Goal: Information Seeking & Learning: Learn about a topic

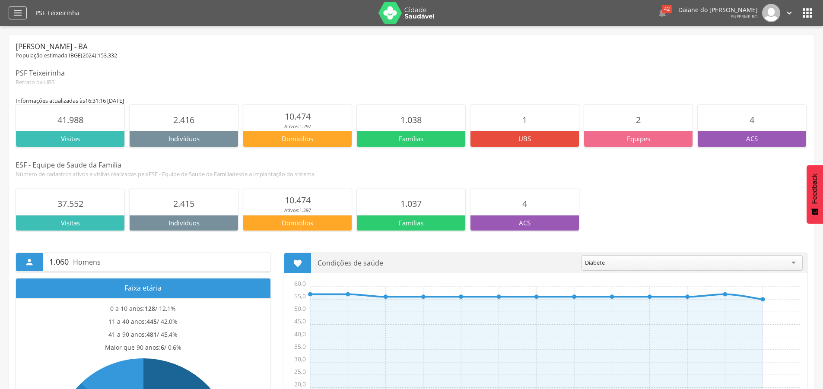
click at [21, 12] on icon "" at bounding box center [18, 13] width 10 height 10
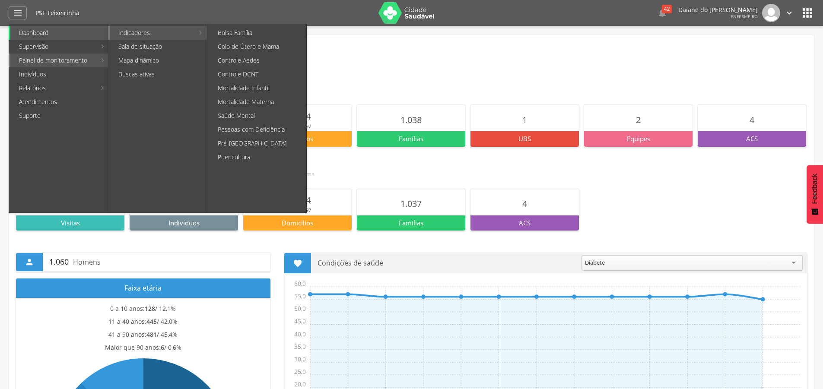
click at [157, 37] on link "Indicadores" at bounding box center [152, 33] width 84 height 14
click at [258, 157] on link "Puericultura" at bounding box center [257, 157] width 97 height 14
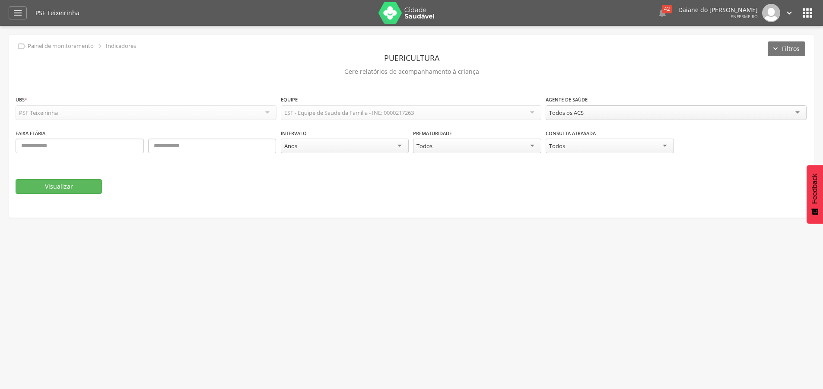
click at [615, 110] on div "Todos os ACS" at bounding box center [676, 112] width 261 height 15
click at [508, 143] on div "Todos" at bounding box center [477, 147] width 128 height 16
click at [617, 149] on div "Todos" at bounding box center [610, 147] width 128 height 16
click at [613, 148] on div "Todos" at bounding box center [610, 147] width 128 height 16
click at [79, 180] on fieldset "**********" at bounding box center [412, 144] width 792 height 99
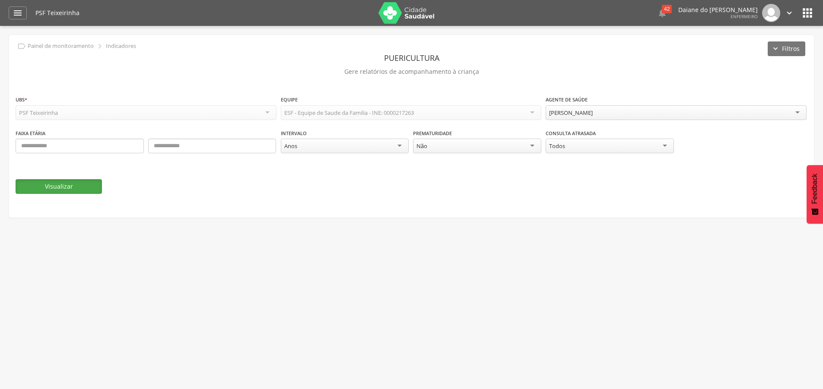
click at [78, 184] on button "Visualizar" at bounding box center [59, 186] width 86 height 15
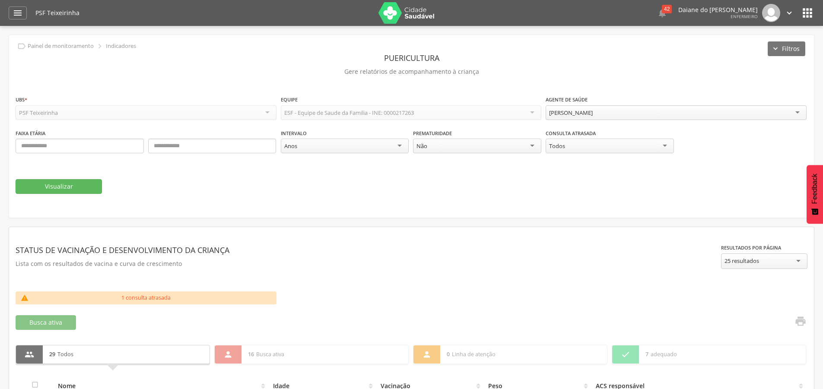
click at [520, 144] on div "Não" at bounding box center [477, 146] width 128 height 15
click at [393, 146] on div "Anos" at bounding box center [345, 146] width 128 height 15
click at [393, 146] on div "Anos" at bounding box center [345, 147] width 128 height 16
click at [597, 146] on div "Todos" at bounding box center [610, 146] width 128 height 15
click at [592, 144] on div "Todos" at bounding box center [610, 147] width 128 height 16
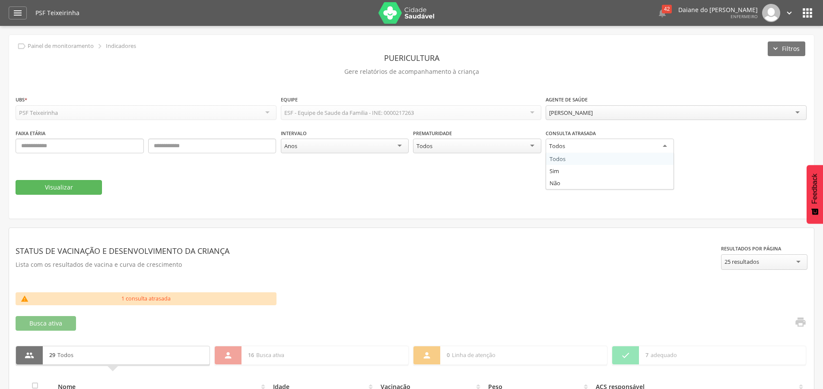
click at [19, 6] on div " Dashboard Supervisão Produtividade Mapa da Cidade App desatualizado Última si…" at bounding box center [412, 13] width 806 height 26
click at [19, 11] on icon "" at bounding box center [18, 13] width 10 height 10
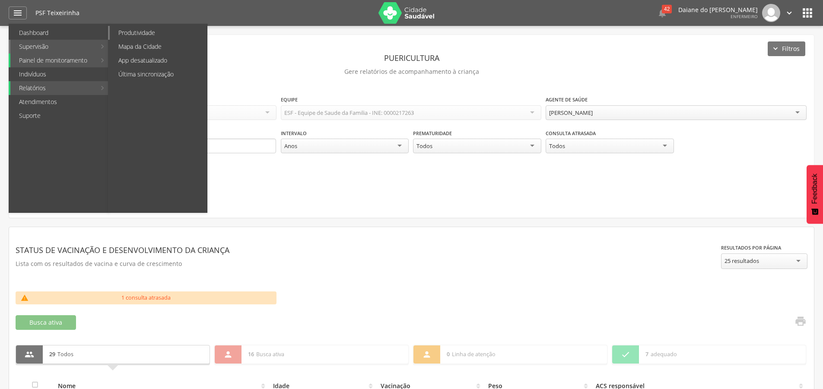
click at [150, 30] on link "Produtividade" at bounding box center [158, 33] width 97 height 14
type input "**********"
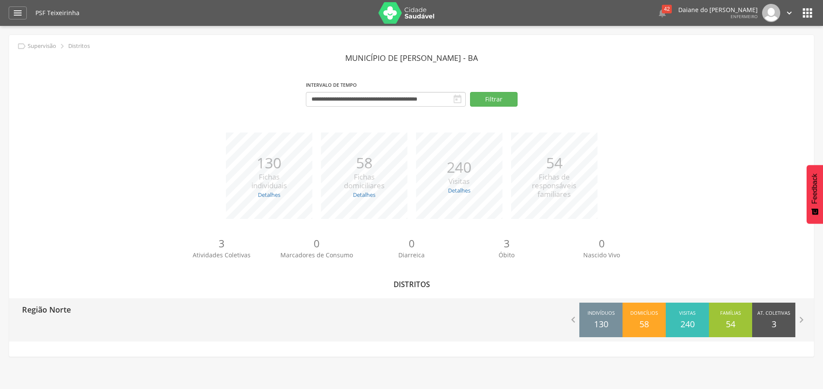
click at [701, 318] on div "Visitas 240" at bounding box center [687, 320] width 43 height 35
click at [800, 319] on icon "" at bounding box center [802, 320] width 12 height 12
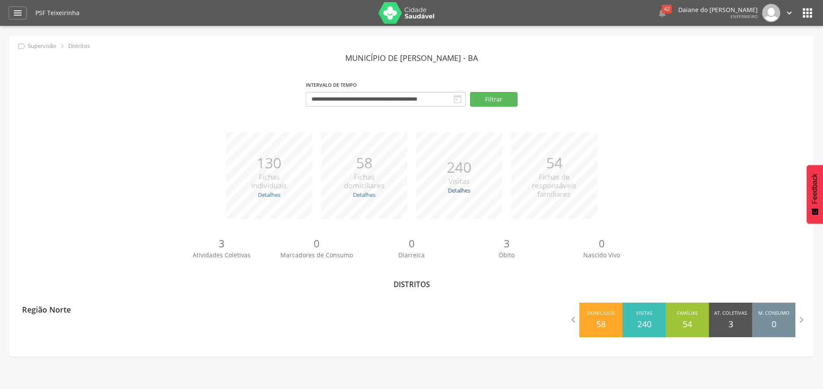
click at [461, 191] on link "Detalhes" at bounding box center [459, 191] width 22 height 8
click at [458, 207] on strong "Recusadas:" at bounding box center [448, 211] width 30 height 8
click at [463, 163] on p "240" at bounding box center [459, 167] width 25 height 21
click at [466, 189] on link "Detalhes" at bounding box center [459, 191] width 22 height 8
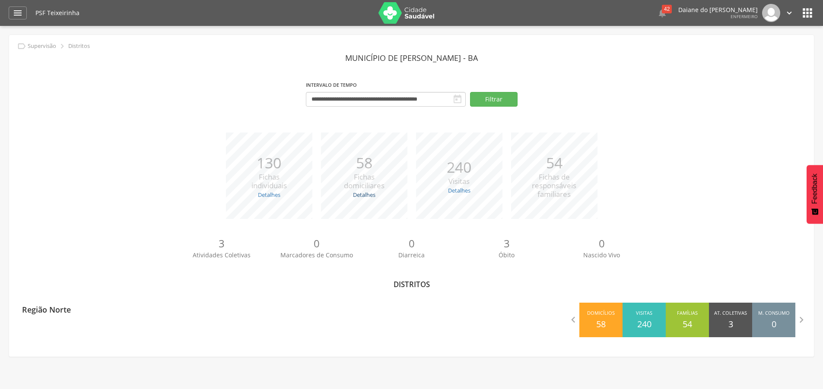
click at [367, 195] on link "Detalhes" at bounding box center [364, 195] width 22 height 8
click at [18, 15] on icon "" at bounding box center [18, 13] width 10 height 10
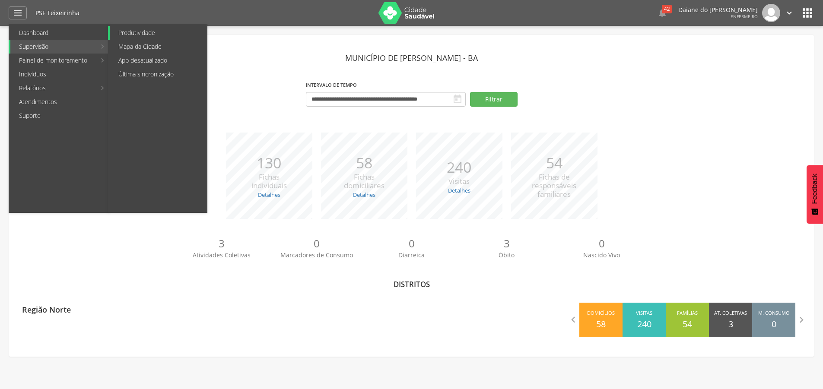
click at [142, 34] on link "Produtividade" at bounding box center [158, 33] width 97 height 14
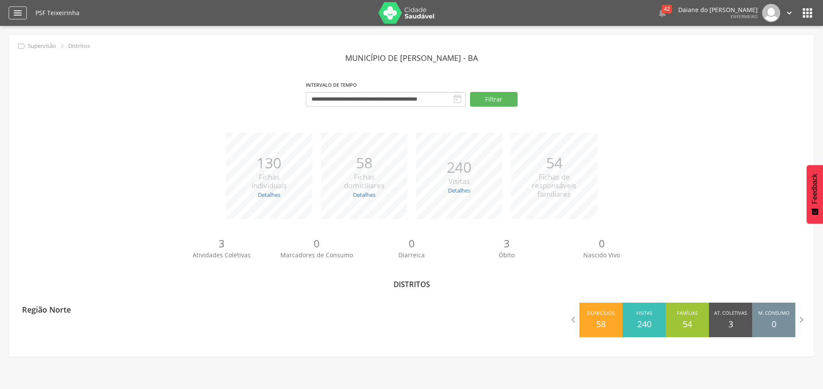
click at [22, 13] on icon "" at bounding box center [18, 13] width 10 height 10
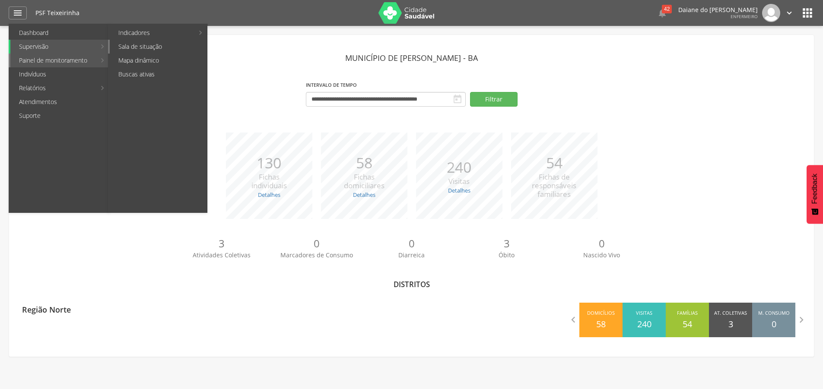
click at [150, 47] on link "Sala de situação" at bounding box center [158, 47] width 97 height 14
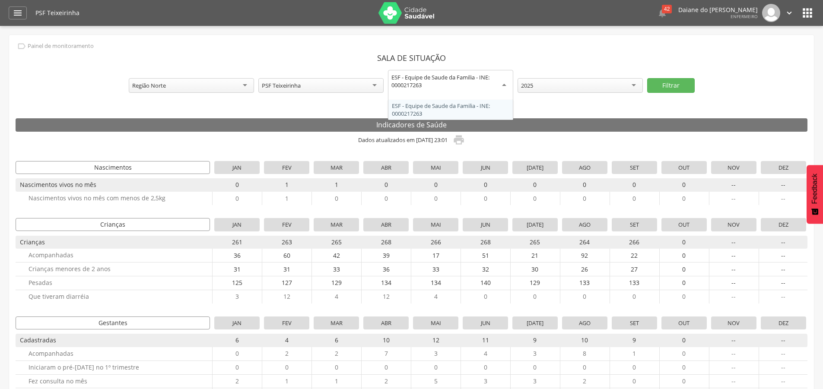
click at [447, 84] on div "ESF - Equipe de Saude da Familia - INE: 0000217263" at bounding box center [450, 81] width 118 height 16
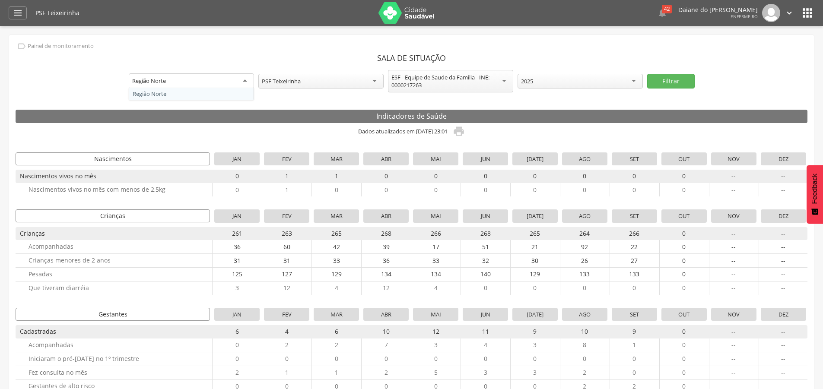
click at [232, 76] on div "Região Norte" at bounding box center [191, 81] width 125 height 16
click at [18, 12] on icon "" at bounding box center [18, 13] width 10 height 10
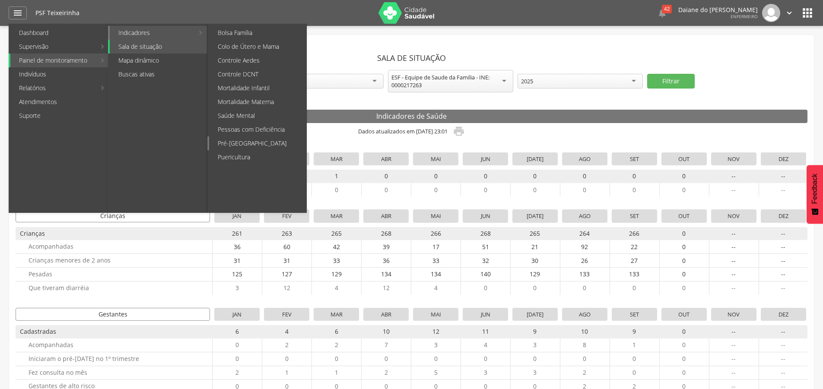
click at [274, 148] on link "Pré-[GEOGRAPHIC_DATA]" at bounding box center [257, 144] width 97 height 14
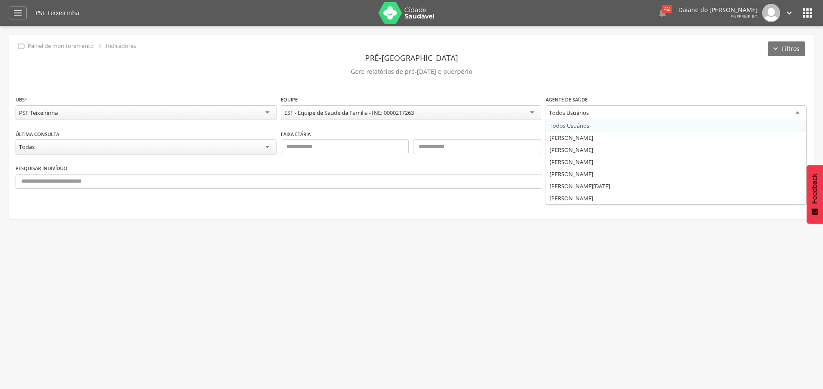
click at [652, 113] on div "Todos Usuários" at bounding box center [676, 113] width 261 height 16
click at [164, 144] on div "Todas" at bounding box center [146, 147] width 261 height 16
click at [160, 160] on div "Última Consulta ***** Todas Todas Menos de 30 dias Mais de 30 dias Faixa etária…" at bounding box center [412, 146] width 792 height 34
click at [582, 176] on button "OK" at bounding box center [571, 179] width 48 height 15
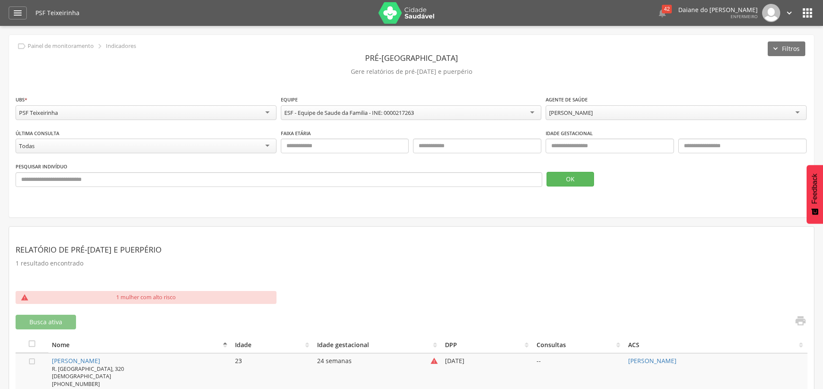
scroll to position [26, 0]
